Goal: Task Accomplishment & Management: Complete application form

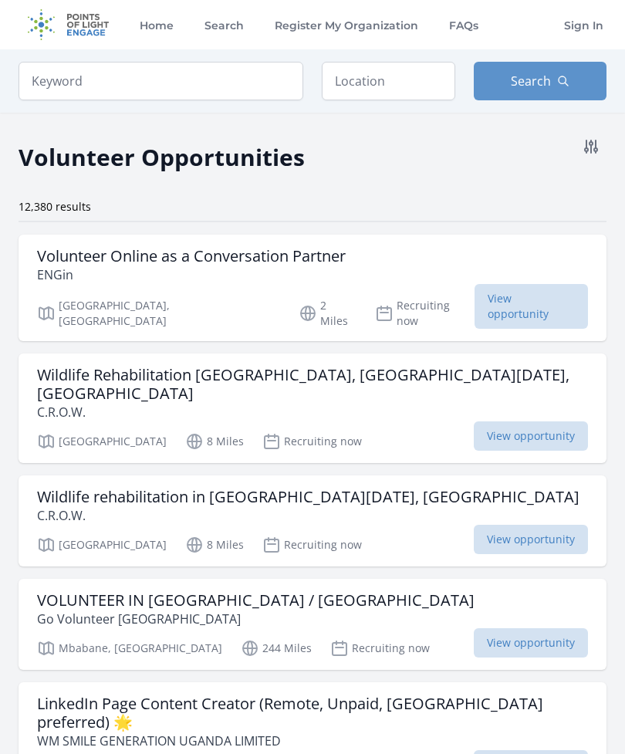
click at [589, 146] on icon at bounding box center [591, 146] width 19 height 19
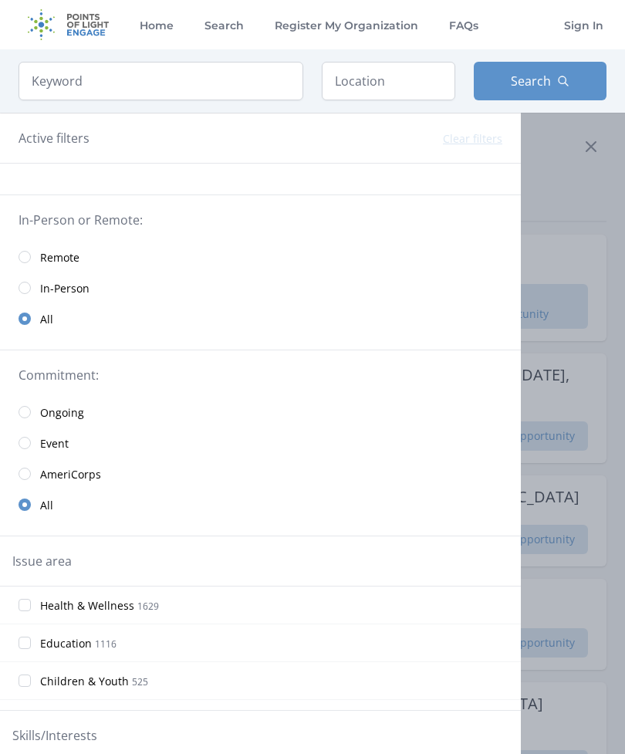
click at [28, 257] on input "radio" at bounding box center [25, 257] width 12 height 12
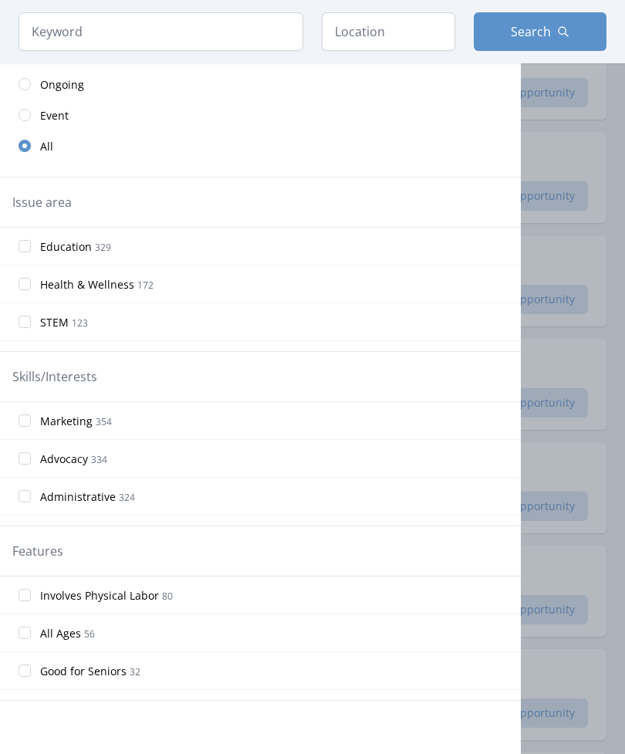
scroll to position [346, 0]
click at [24, 251] on input "Education 329" at bounding box center [25, 246] width 12 height 12
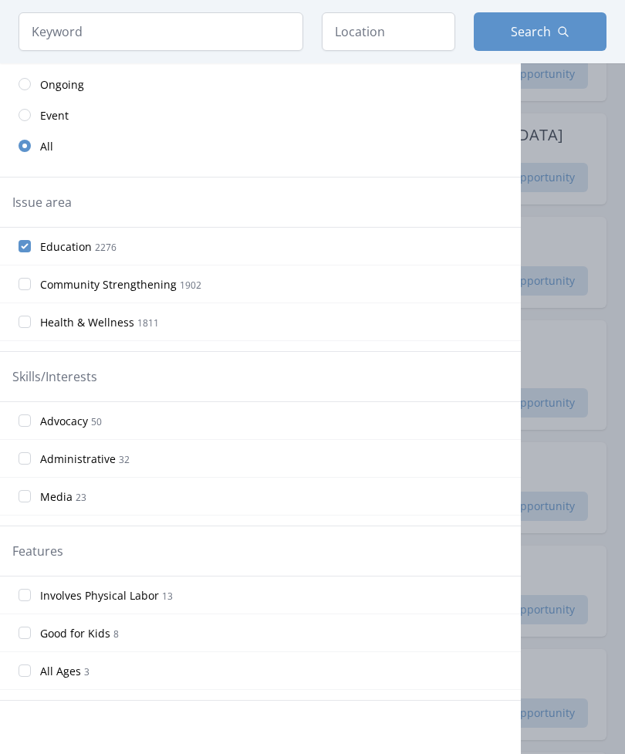
click at [25, 455] on input "Administrative 32" at bounding box center [25, 458] width 12 height 12
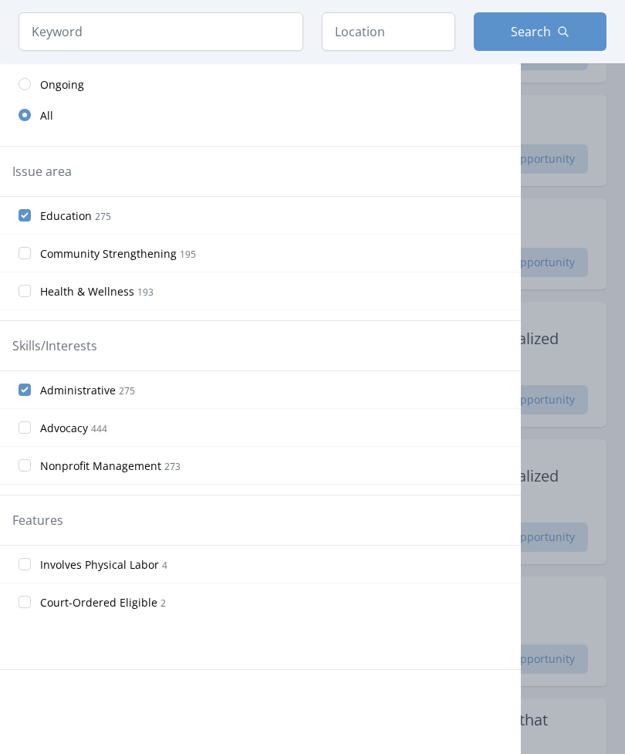
click at [25, 468] on input "Nonprofit Management 273" at bounding box center [25, 465] width 12 height 12
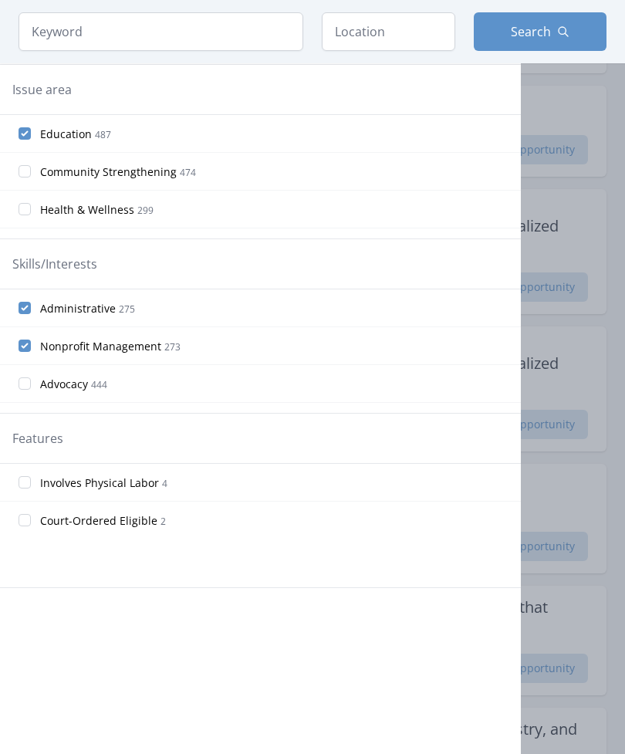
scroll to position [459, 0]
click at [585, 439] on div at bounding box center [312, 377] width 625 height 754
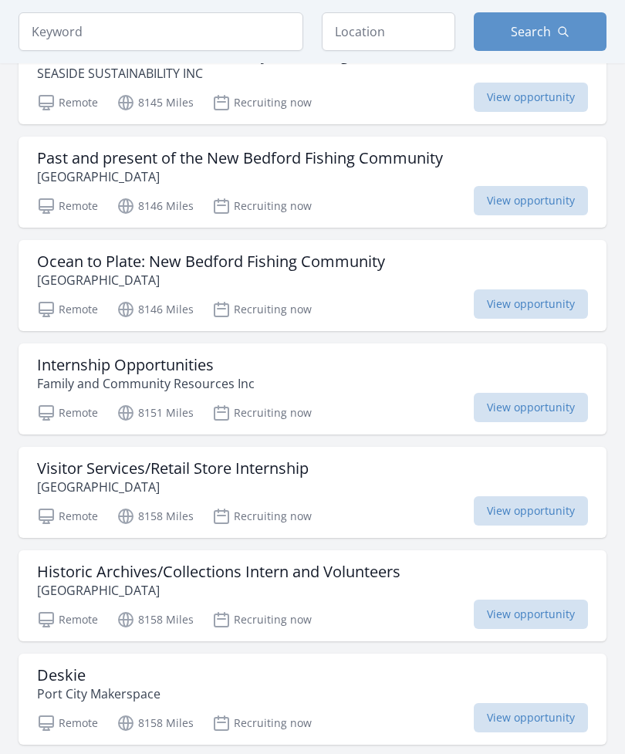
scroll to position [1361, 0]
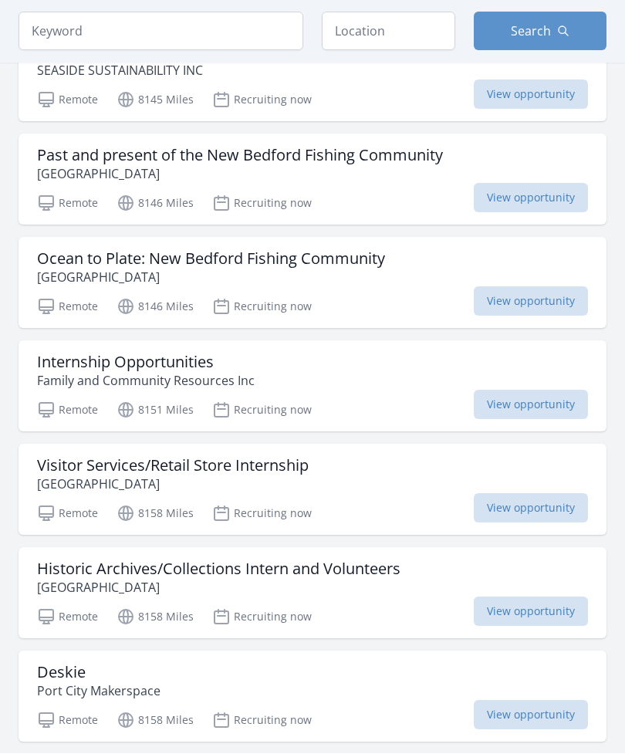
click at [57, 465] on h3 "Visitor Services/Retail Store Internship" at bounding box center [172, 466] width 271 height 19
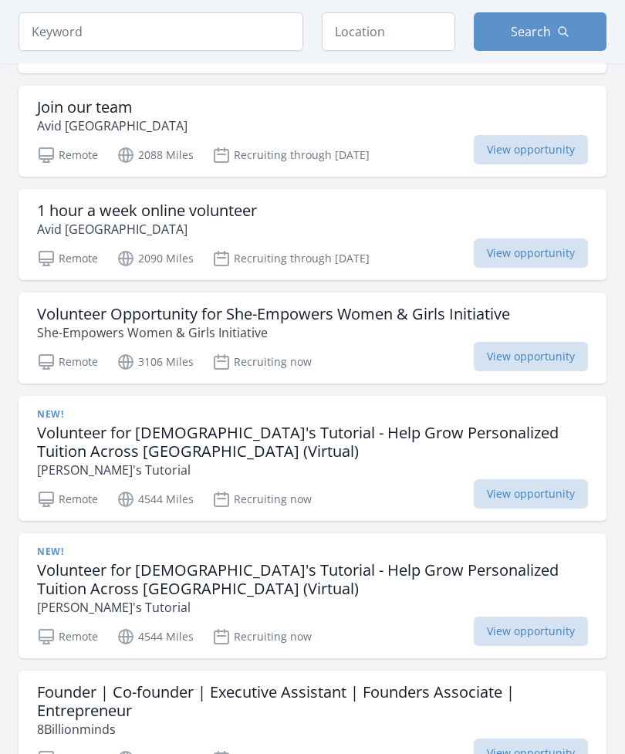
scroll to position [0, 0]
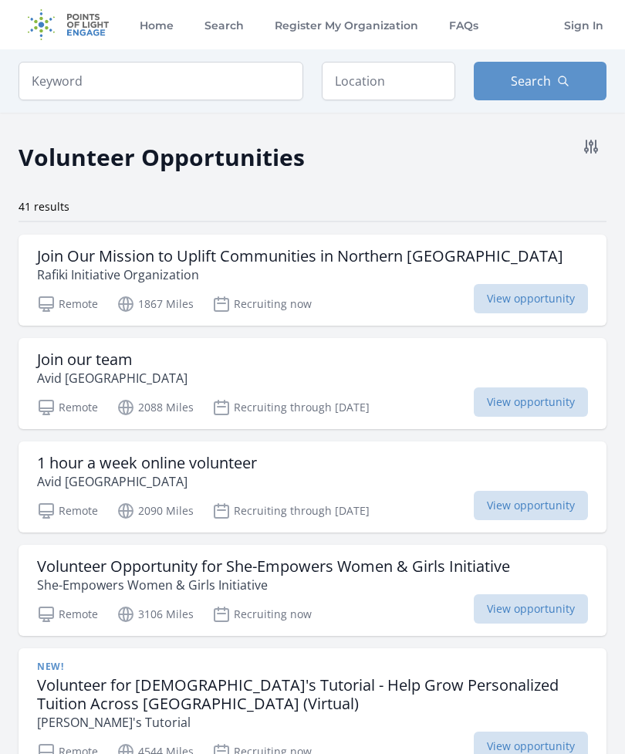
click at [592, 161] on button at bounding box center [590, 146] width 31 height 31
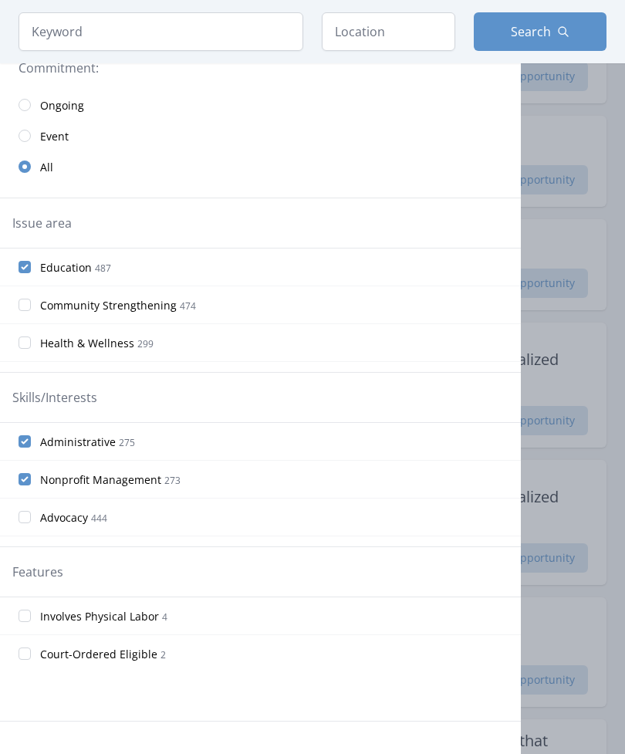
scroll to position [401, 0]
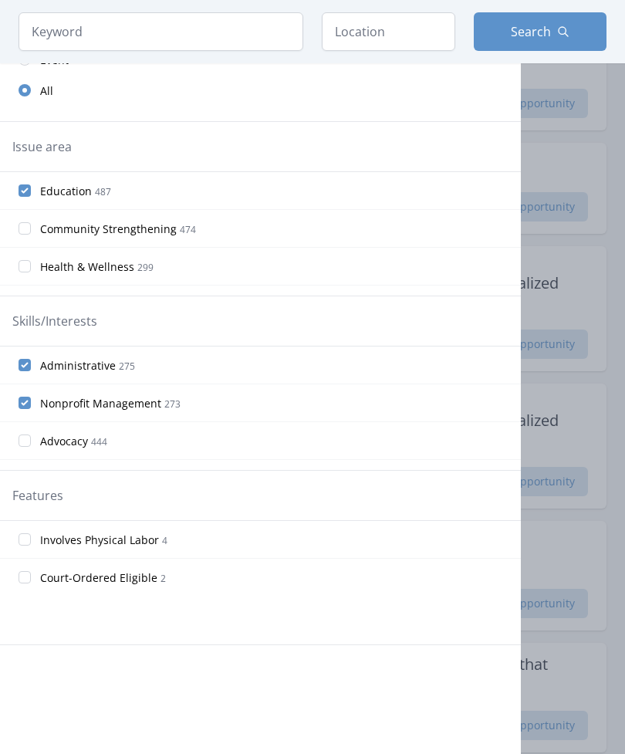
click at [10, 570] on label "Court-Ordered Eligible 2" at bounding box center [260, 577] width 521 height 31
click at [19, 572] on input "Court-Ordered Eligible 2" at bounding box center [25, 578] width 12 height 12
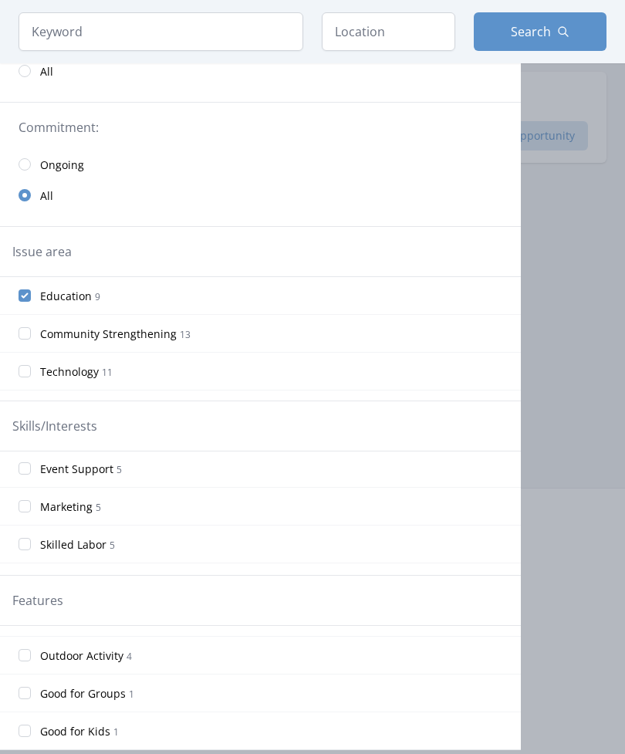
scroll to position [65, 0]
click at [599, 376] on div at bounding box center [312, 377] width 625 height 754
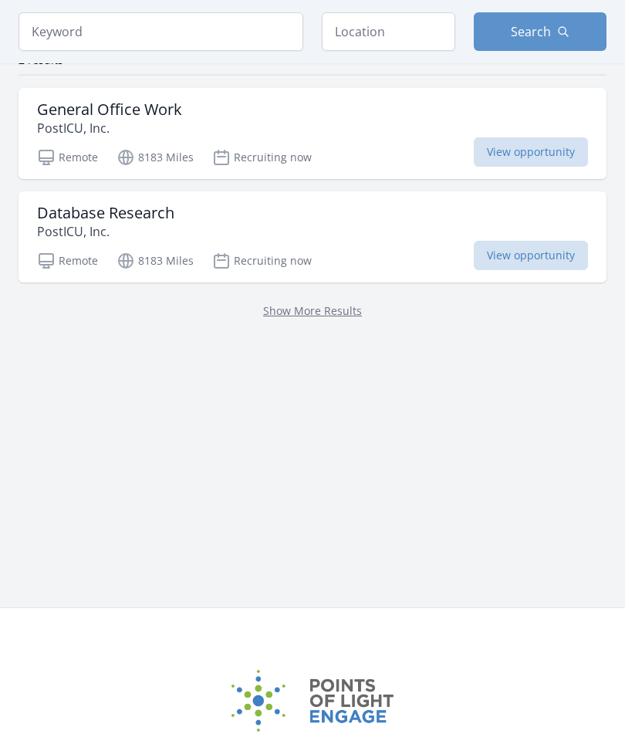
scroll to position [0, 0]
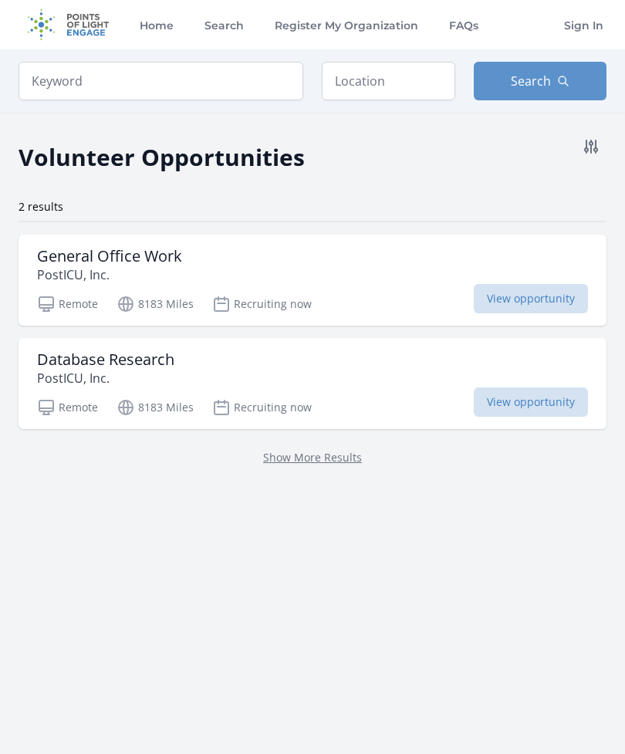
click at [74, 265] on p "PostICU, Inc." at bounding box center [109, 274] width 145 height 19
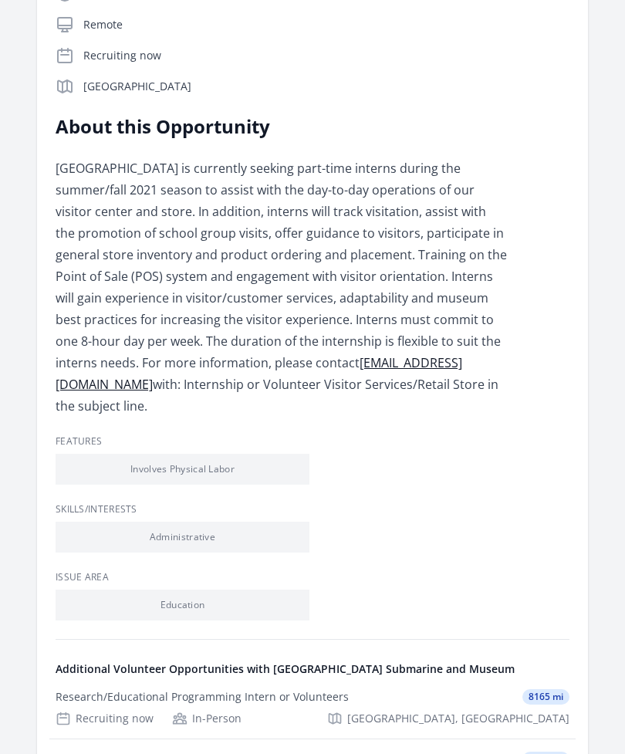
scroll to position [354, 0]
click at [147, 470] on li "Involves Physical Labor" at bounding box center [183, 469] width 254 height 31
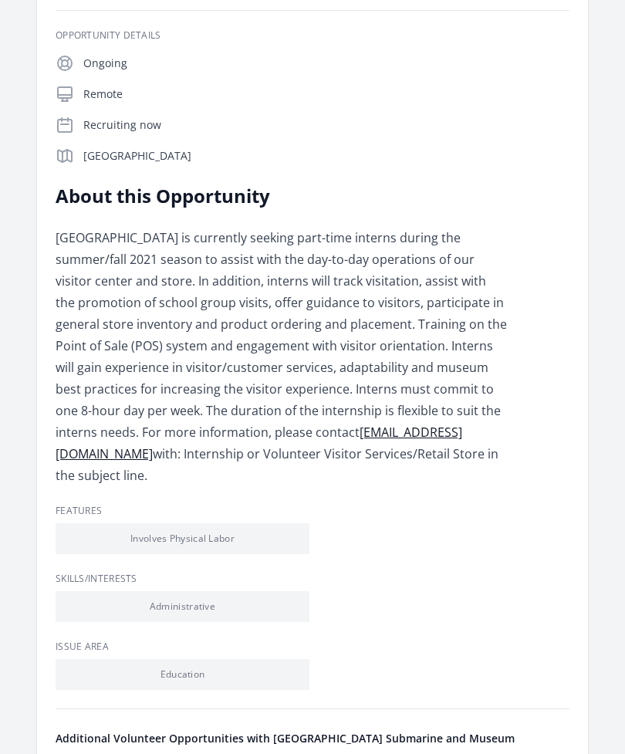
scroll to position [0, 0]
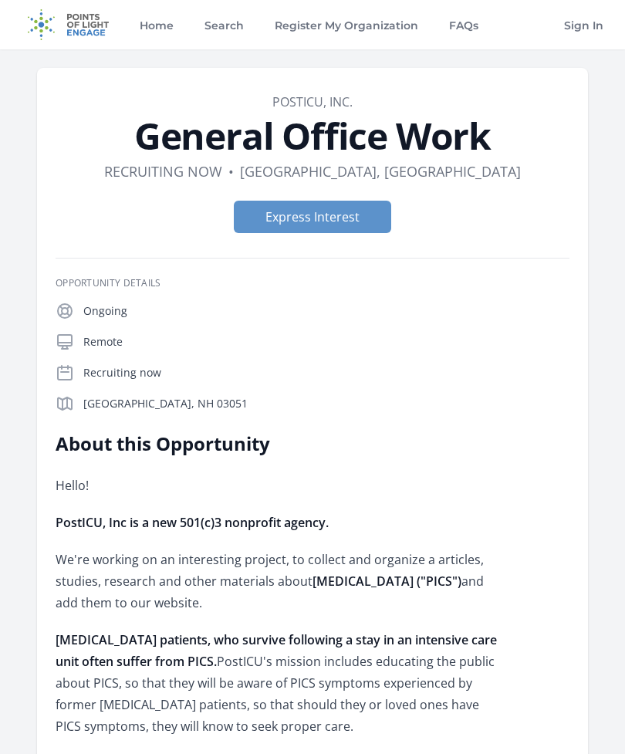
click at [285, 218] on button "Express Interest" at bounding box center [312, 217] width 157 height 32
